Goal: Information Seeking & Learning: Find specific page/section

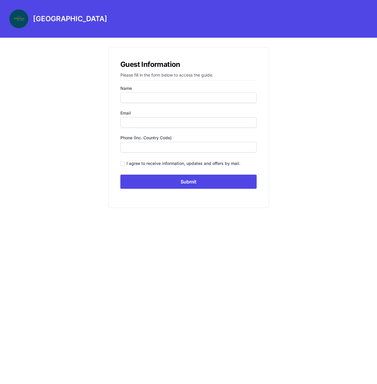
click at [164, 105] on form "Name Email Phone (inc. country code) I agree to receive information, updates an…" at bounding box center [188, 136] width 136 height 103
click at [166, 97] on input "Name" at bounding box center [188, 98] width 136 height 11
type input "[PERSON_NAME]"
type input "[EMAIL_ADDRESS][DOMAIN_NAME]"
type input "8572656101"
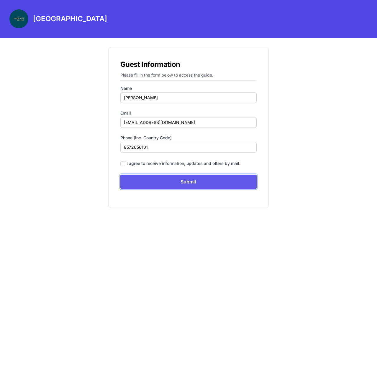
click at [183, 186] on input "Submit" at bounding box center [188, 182] width 136 height 14
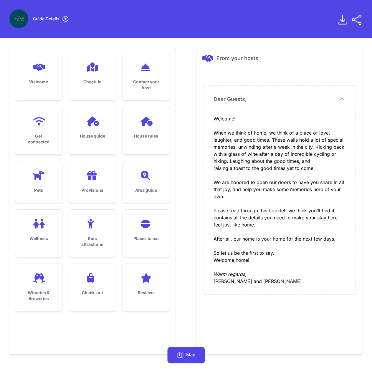
click at [103, 301] on div "Check-out" at bounding box center [92, 284] width 47 height 41
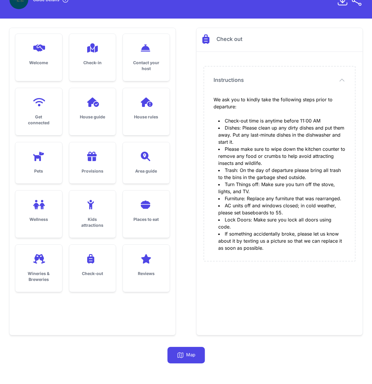
scroll to position [29, 0]
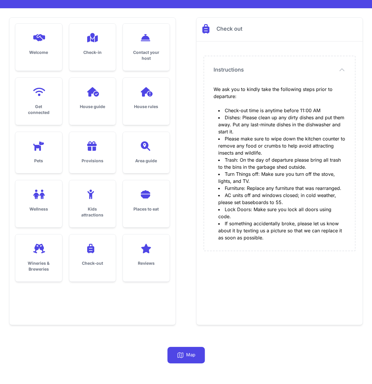
click at [138, 213] on div "Places to eat" at bounding box center [146, 200] width 47 height 41
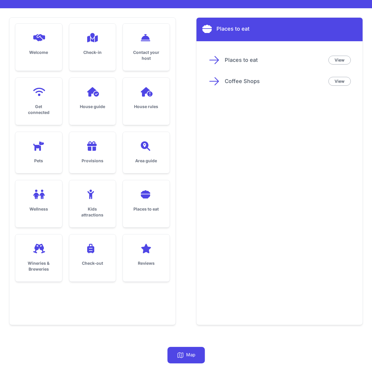
click at [215, 81] on icon at bounding box center [214, 81] width 9 height 7
click at [342, 80] on link "View" at bounding box center [340, 81] width 22 height 9
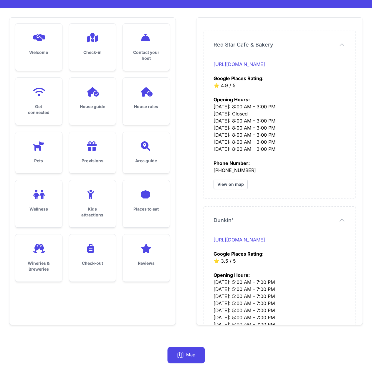
scroll to position [59, 0]
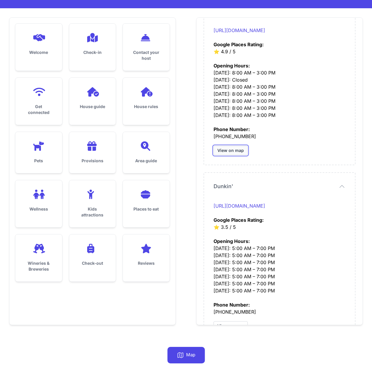
click at [232, 151] on link "View on map" at bounding box center [231, 150] width 34 height 9
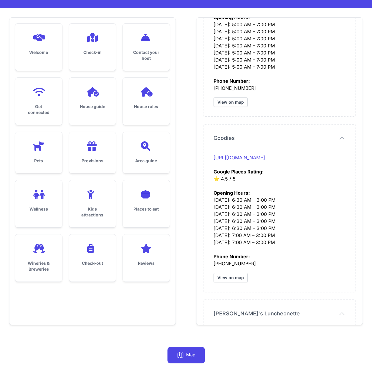
scroll to position [324, 0]
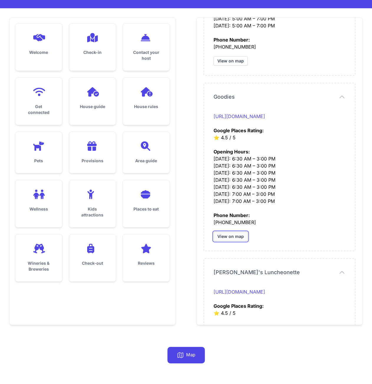
click at [234, 241] on link "View on map" at bounding box center [231, 236] width 34 height 9
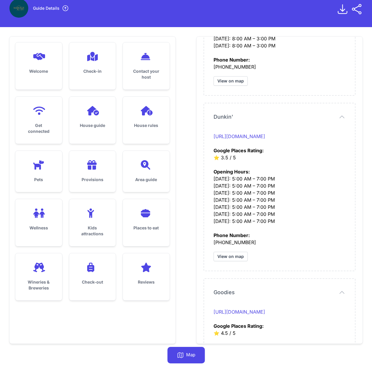
scroll to position [0, 0]
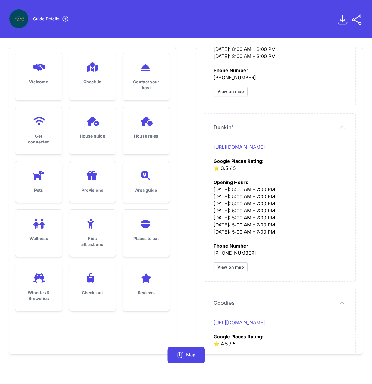
click at [40, 74] on div "Welcome" at bounding box center [38, 73] width 47 height 41
